Goal: Task Accomplishment & Management: Use online tool/utility

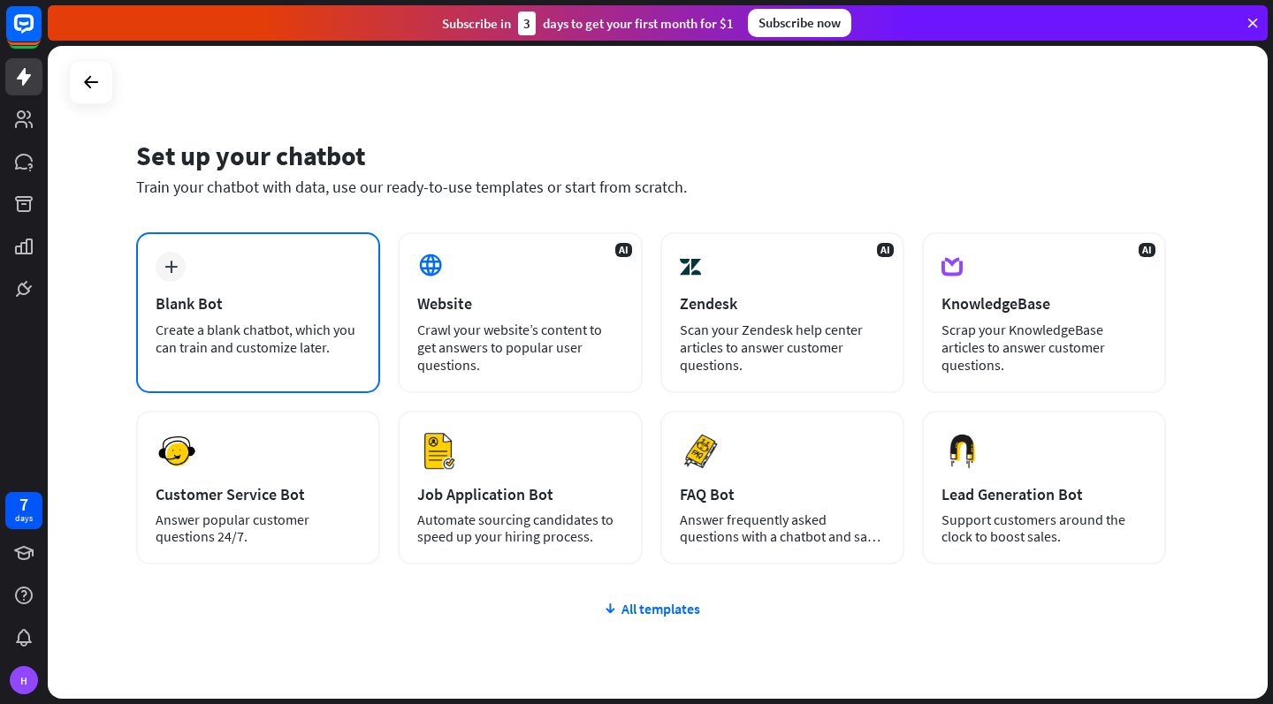
click at [350, 347] on div "Create a blank chatbot, which you can train and customize later." at bounding box center [258, 338] width 205 height 35
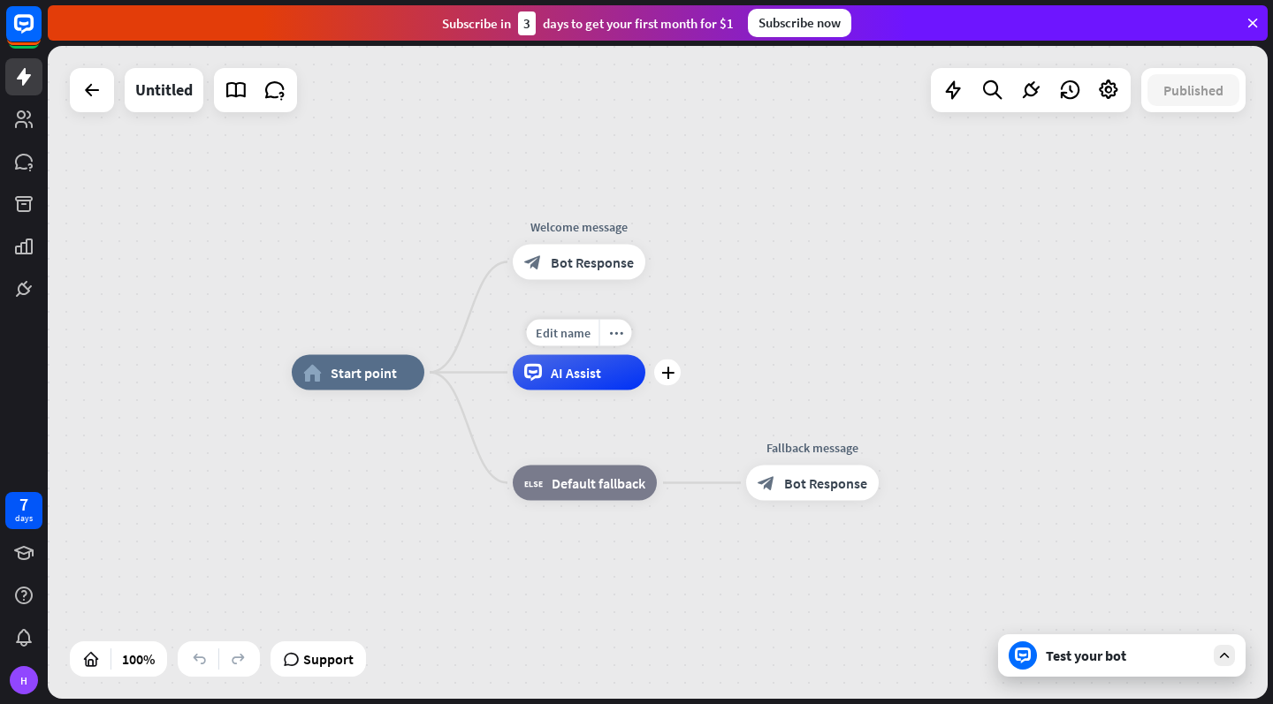
click at [608, 384] on div "AI Assist" at bounding box center [579, 372] width 133 height 35
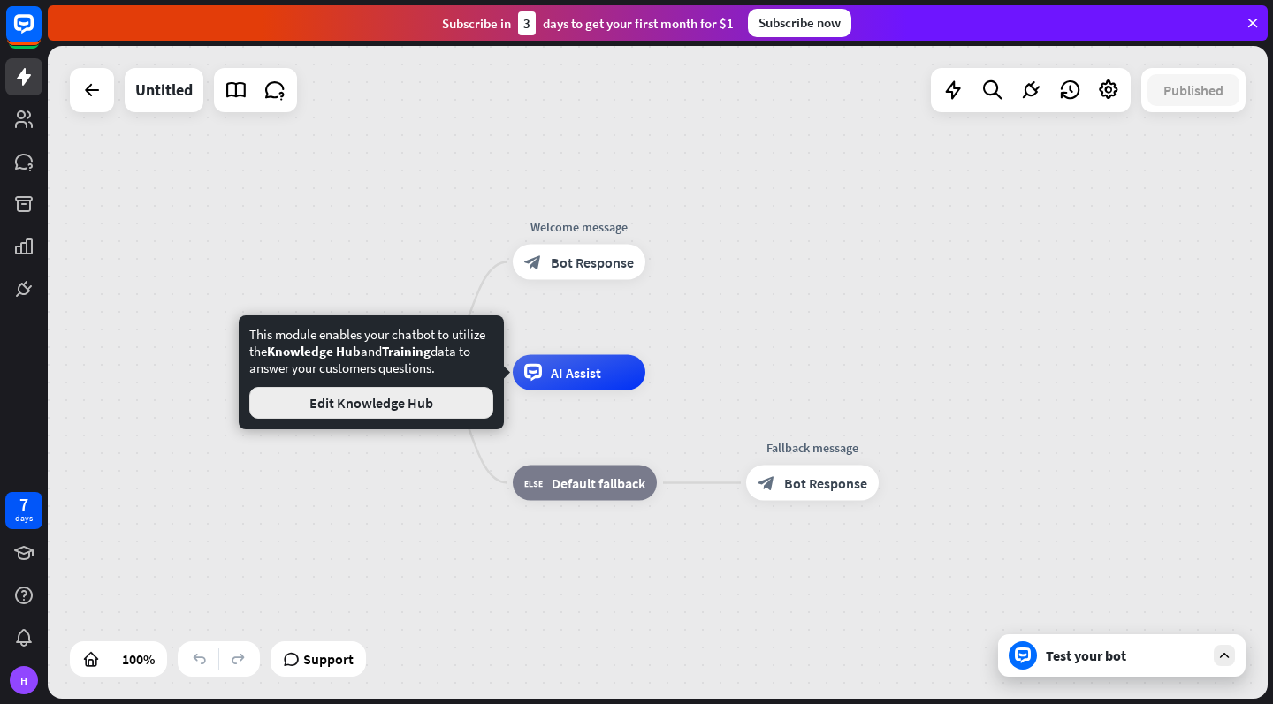
click at [457, 405] on button "Edit Knowledge Hub" at bounding box center [371, 403] width 244 height 32
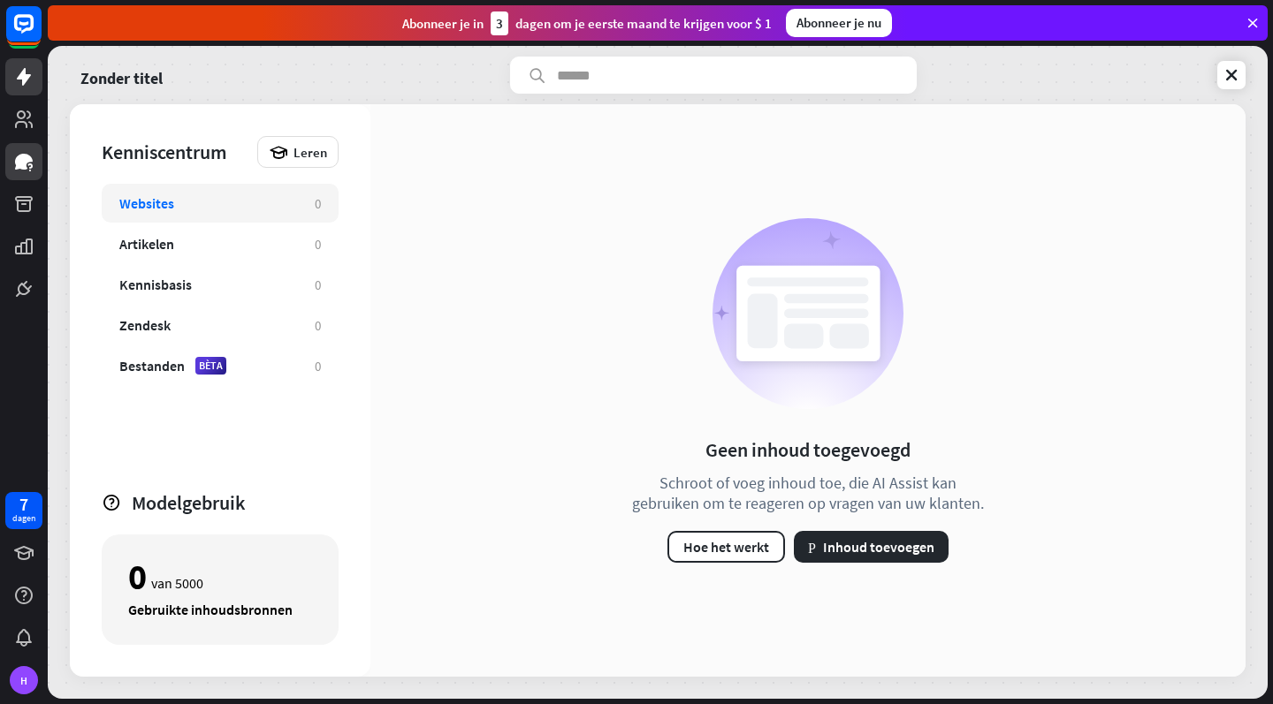
click at [22, 152] on icon at bounding box center [23, 161] width 21 height 21
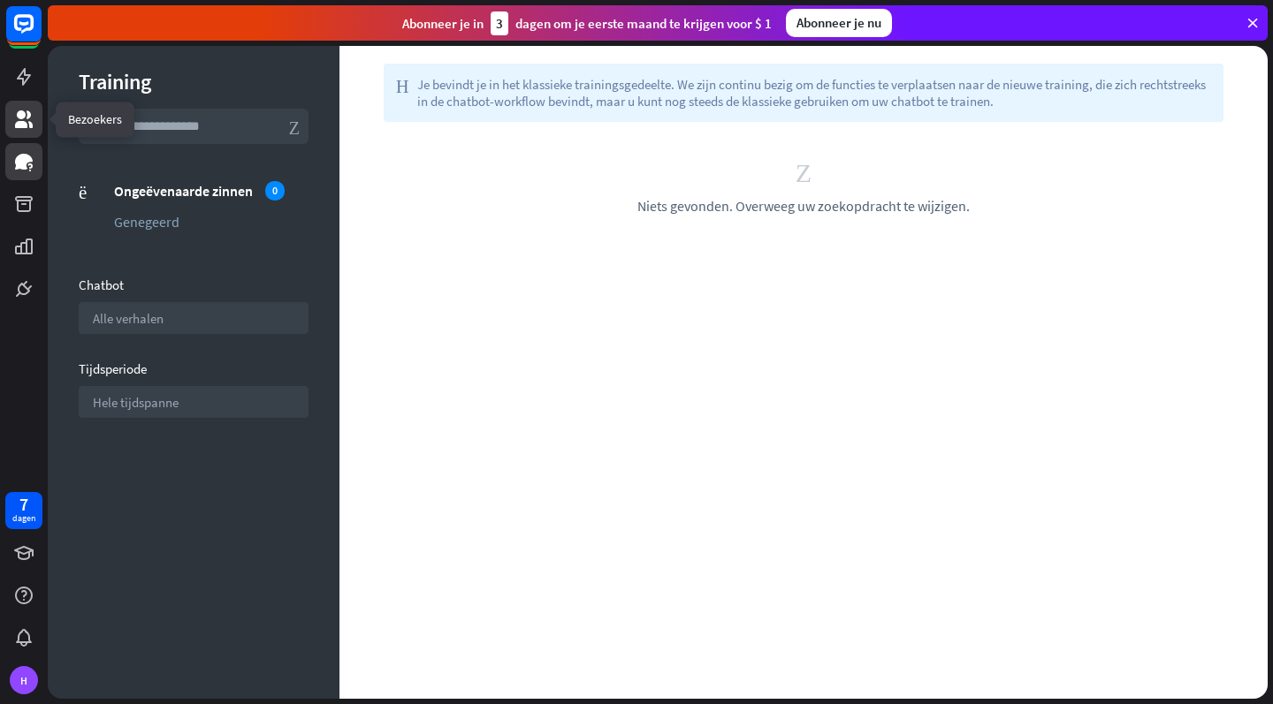
click at [23, 129] on icon at bounding box center [23, 119] width 21 height 21
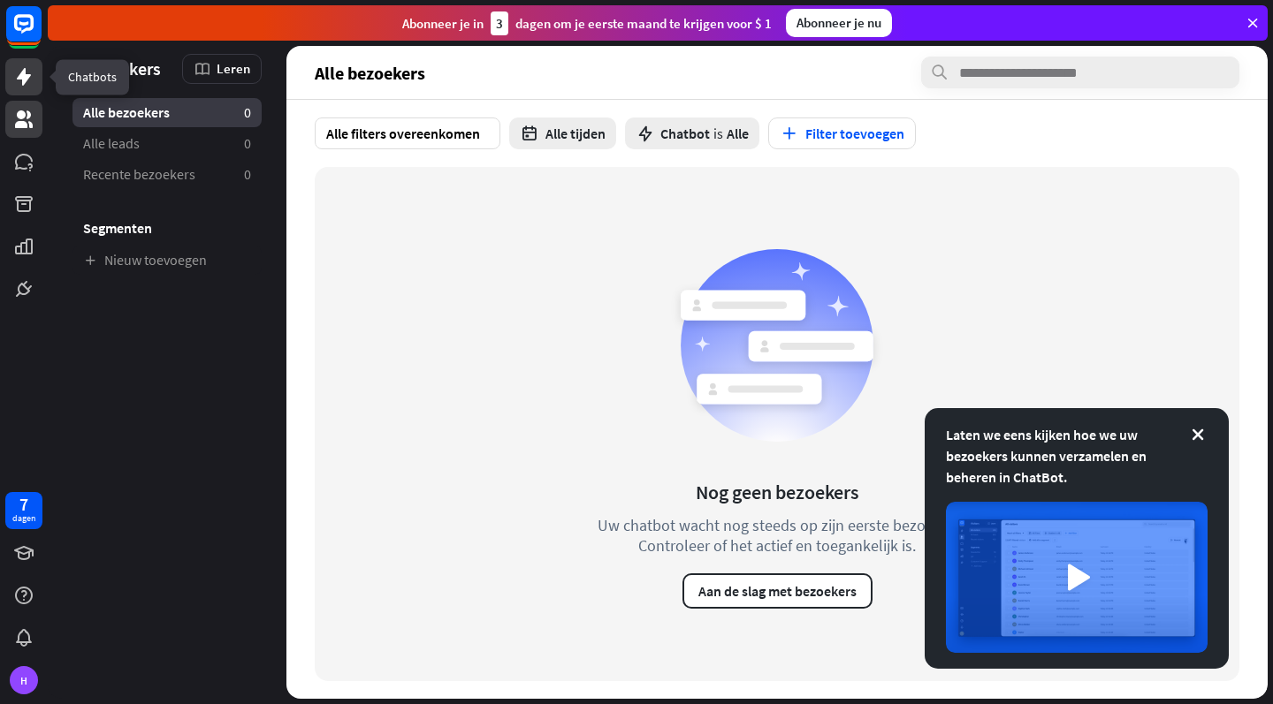
click at [28, 83] on icon at bounding box center [23, 76] width 21 height 21
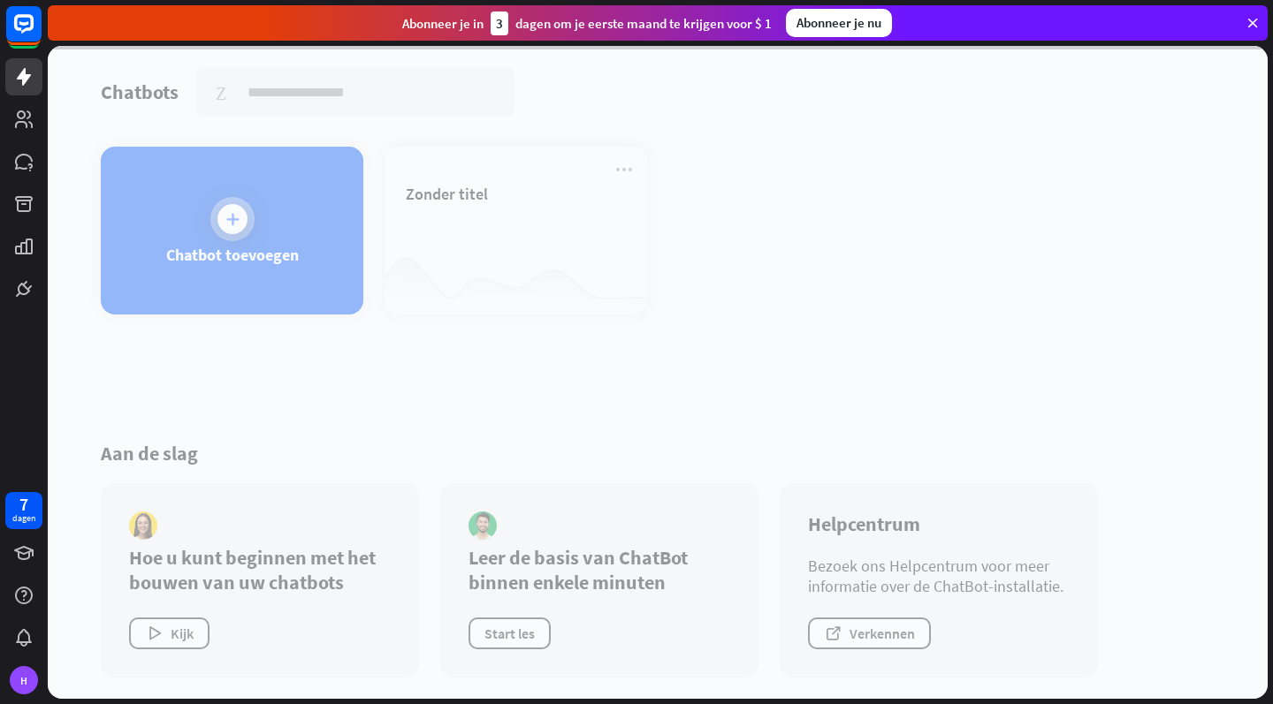
click at [189, 220] on div at bounding box center [658, 372] width 1220 height 653
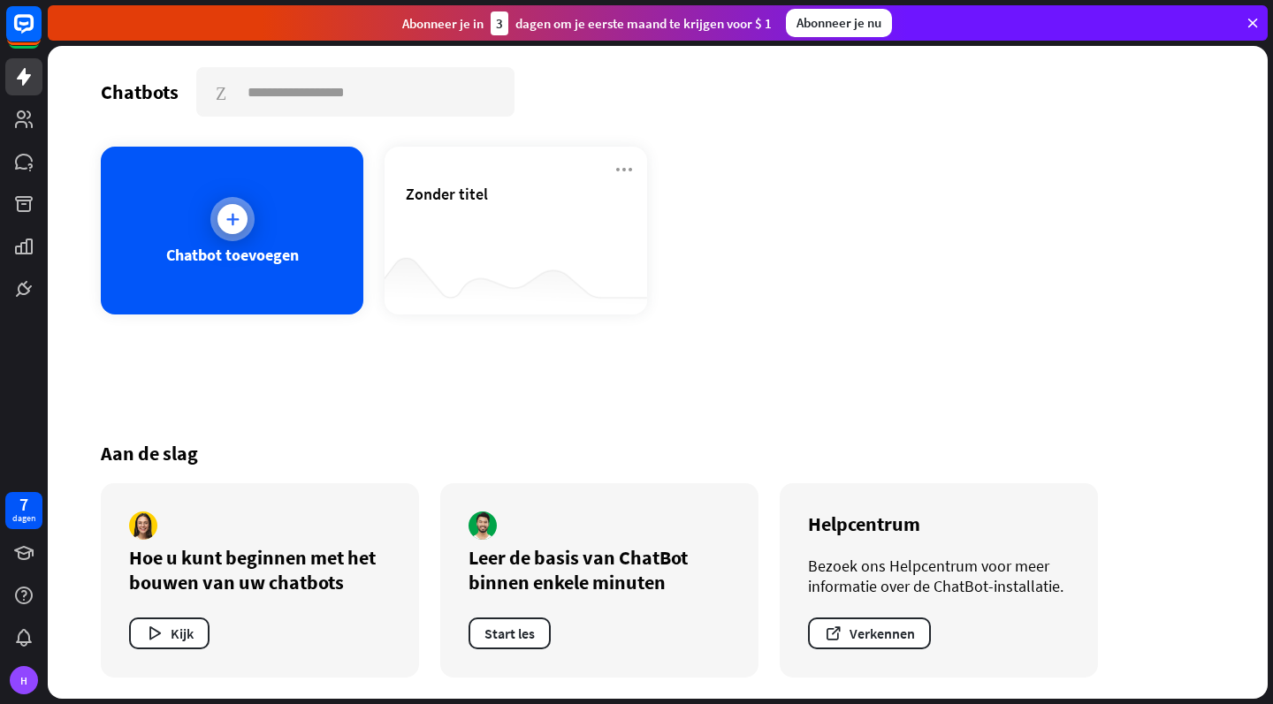
click at [237, 234] on div at bounding box center [232, 219] width 44 height 44
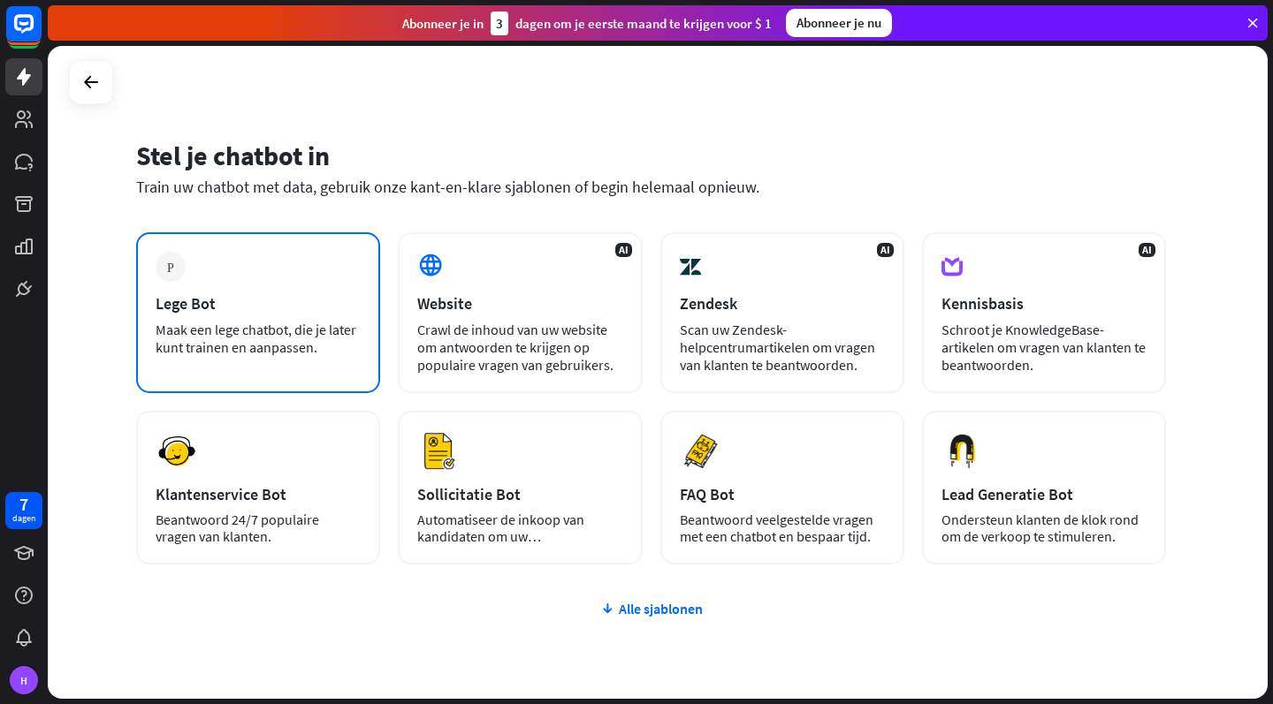
click at [249, 331] on div "Maak een lege chatbot, die je later kunt trainen en aanpassen." at bounding box center [258, 338] width 205 height 35
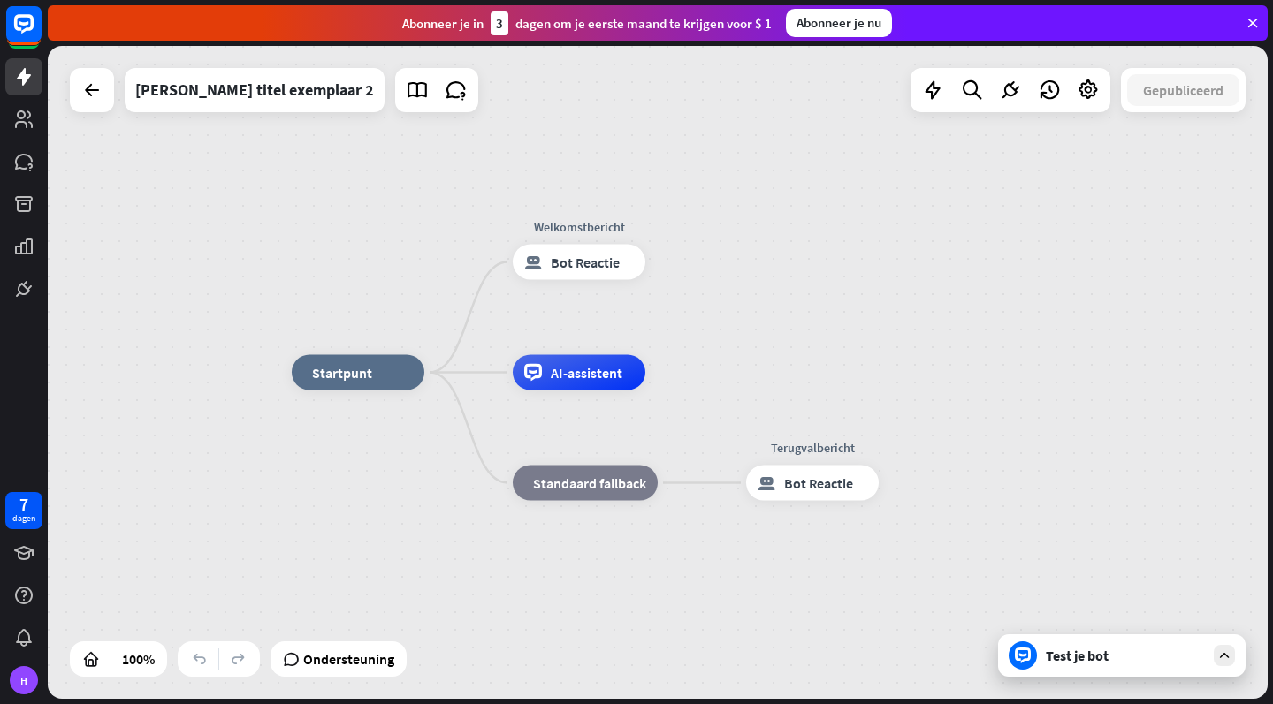
click at [1186, 667] on div "Test je bot" at bounding box center [1121, 656] width 247 height 42
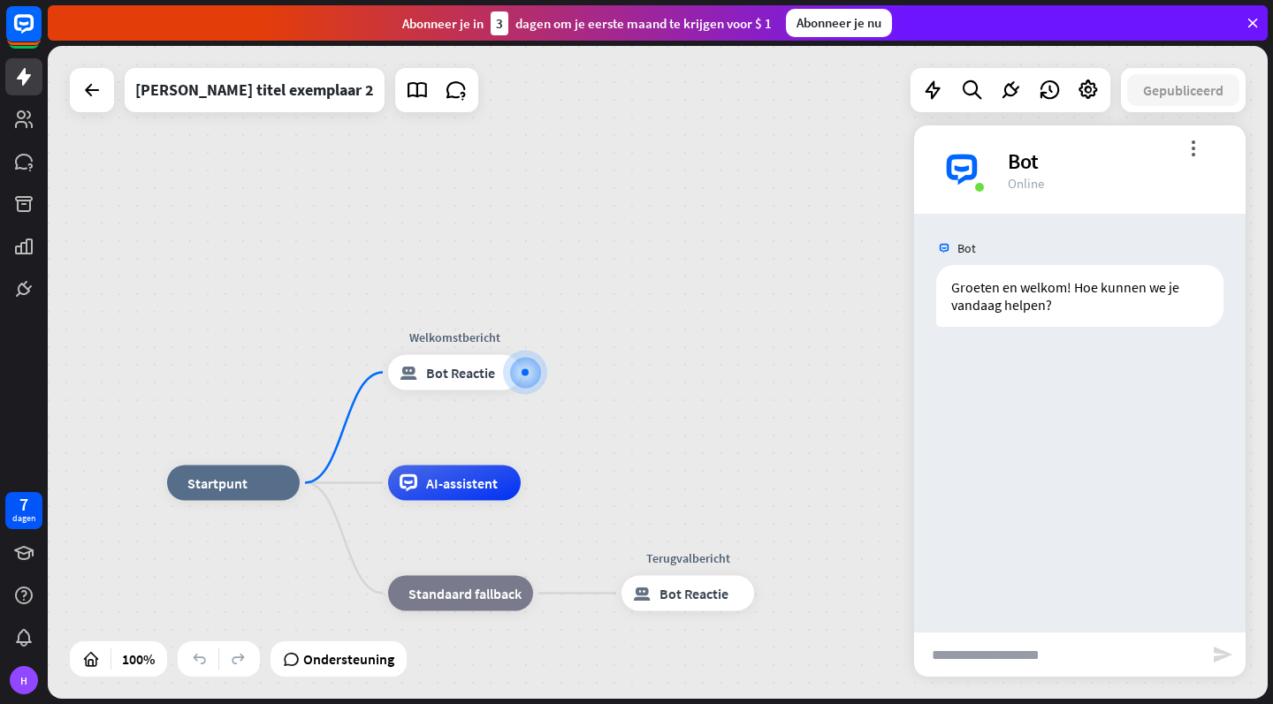
click at [1133, 658] on input "text" at bounding box center [1056, 655] width 285 height 44
click at [111, 94] on div at bounding box center [92, 90] width 44 height 44
click at [87, 90] on icon at bounding box center [91, 90] width 21 height 21
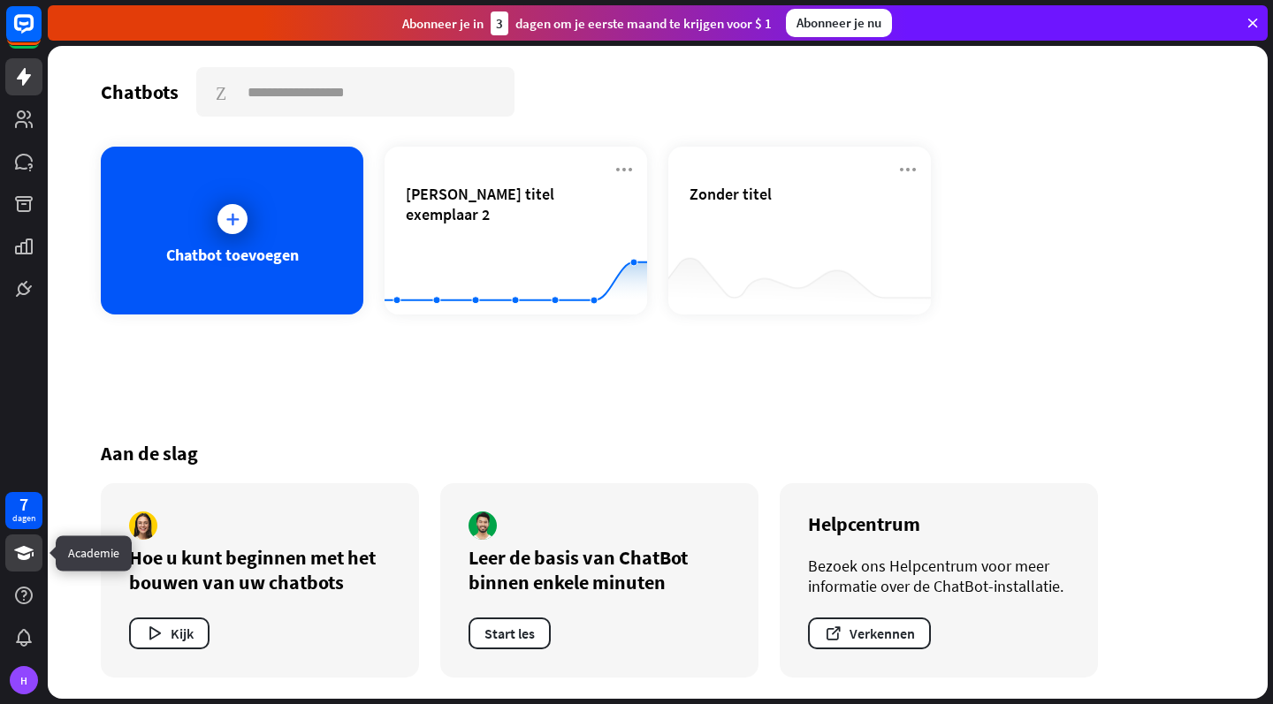
click at [11, 554] on link at bounding box center [23, 553] width 37 height 37
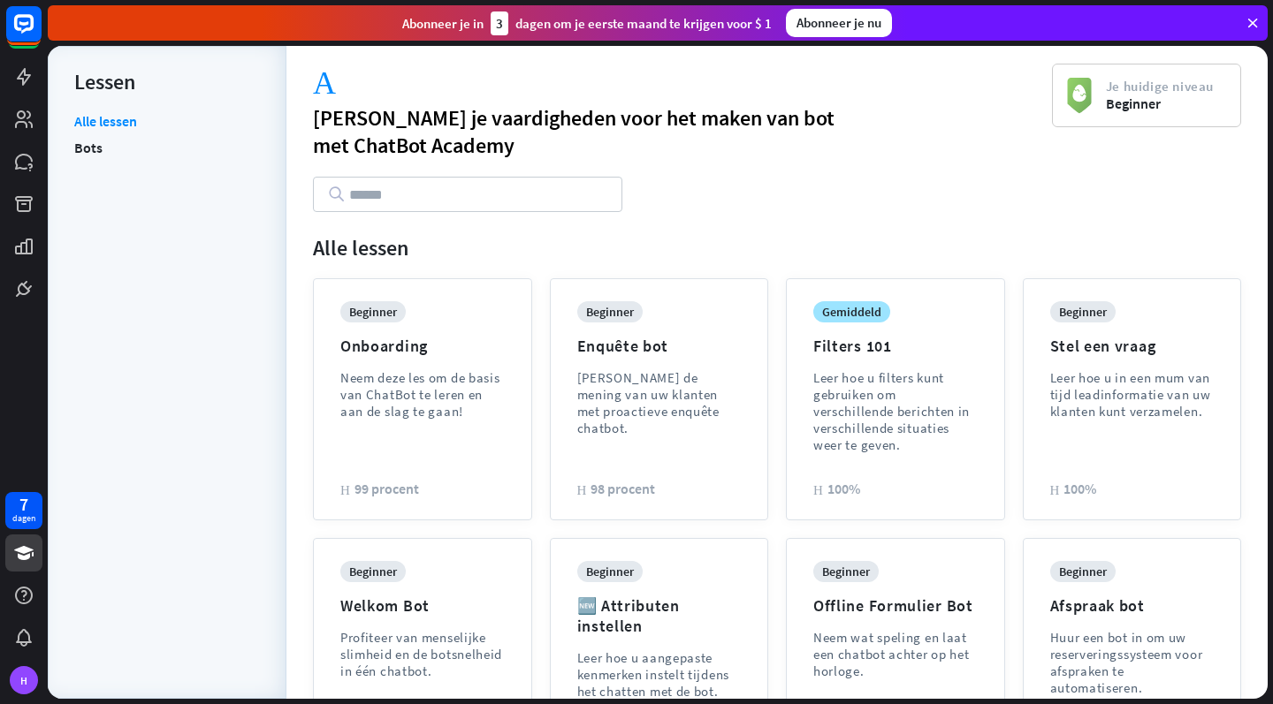
click at [127, 139] on li "Bots" at bounding box center [167, 147] width 186 height 27
